Goal: Use online tool/utility

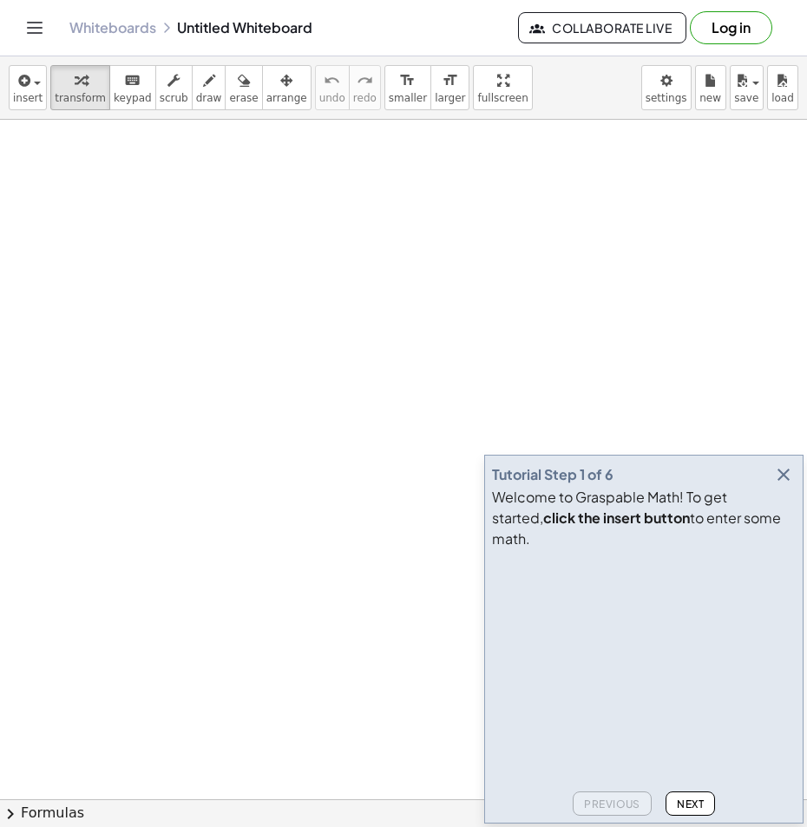
click at [789, 485] on icon "button" at bounding box center [783, 474] width 21 height 21
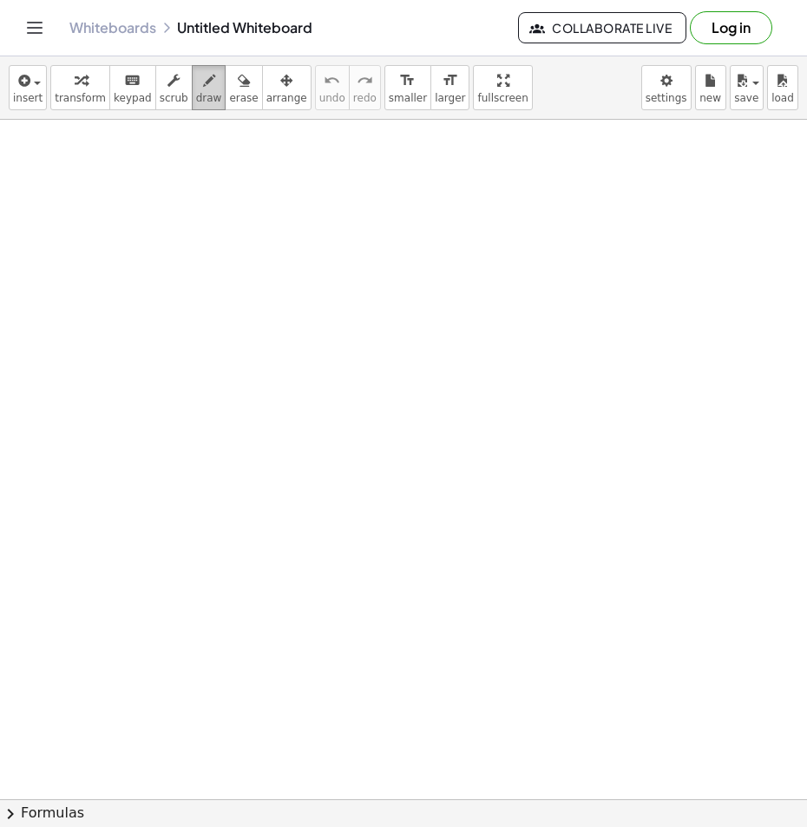
click at [203, 89] on icon "button" at bounding box center [209, 80] width 12 height 21
drag, startPoint x: 142, startPoint y: 310, endPoint x: 146, endPoint y: 357, distance: 47.0
click at [146, 357] on div at bounding box center [403, 828] width 807 height 1416
drag, startPoint x: 175, startPoint y: 331, endPoint x: 176, endPoint y: 352, distance: 20.8
click at [176, 352] on div at bounding box center [403, 828] width 807 height 1416
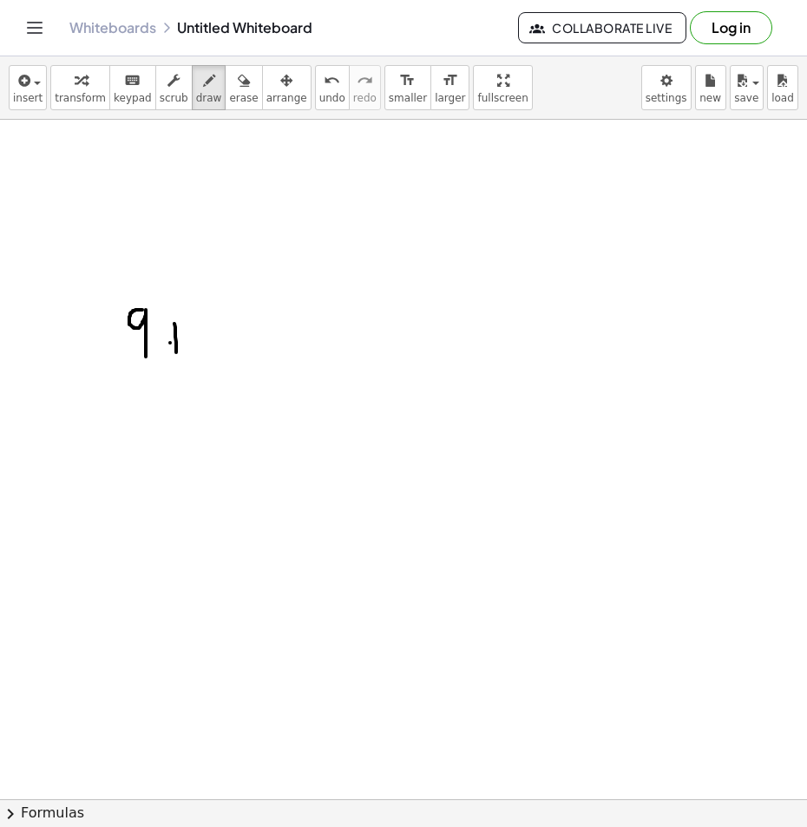
drag, startPoint x: 170, startPoint y: 343, endPoint x: 200, endPoint y: 338, distance: 29.8
click at [198, 338] on div at bounding box center [403, 828] width 807 height 1416
drag, startPoint x: 216, startPoint y: 305, endPoint x: 259, endPoint y: 352, distance: 63.9
click at [256, 356] on div at bounding box center [403, 828] width 807 height 1416
drag, startPoint x: 263, startPoint y: 338, endPoint x: 268, endPoint y: 366, distance: 28.3
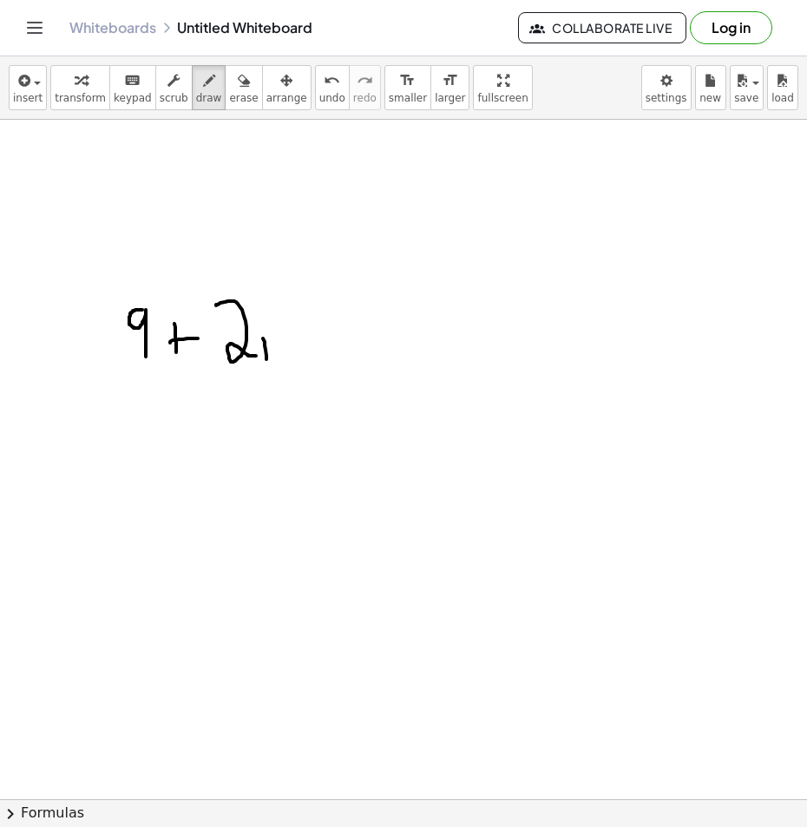
click at [268, 366] on div at bounding box center [403, 828] width 807 height 1416
click at [259, 314] on div at bounding box center [403, 828] width 807 height 1416
click at [232, 67] on button "erase" at bounding box center [243, 87] width 37 height 45
drag, startPoint x: 271, startPoint y: 331, endPoint x: 237, endPoint y: 353, distance: 40.7
click at [243, 348] on div at bounding box center [403, 828] width 807 height 1416
